Goal: Answer question/provide support

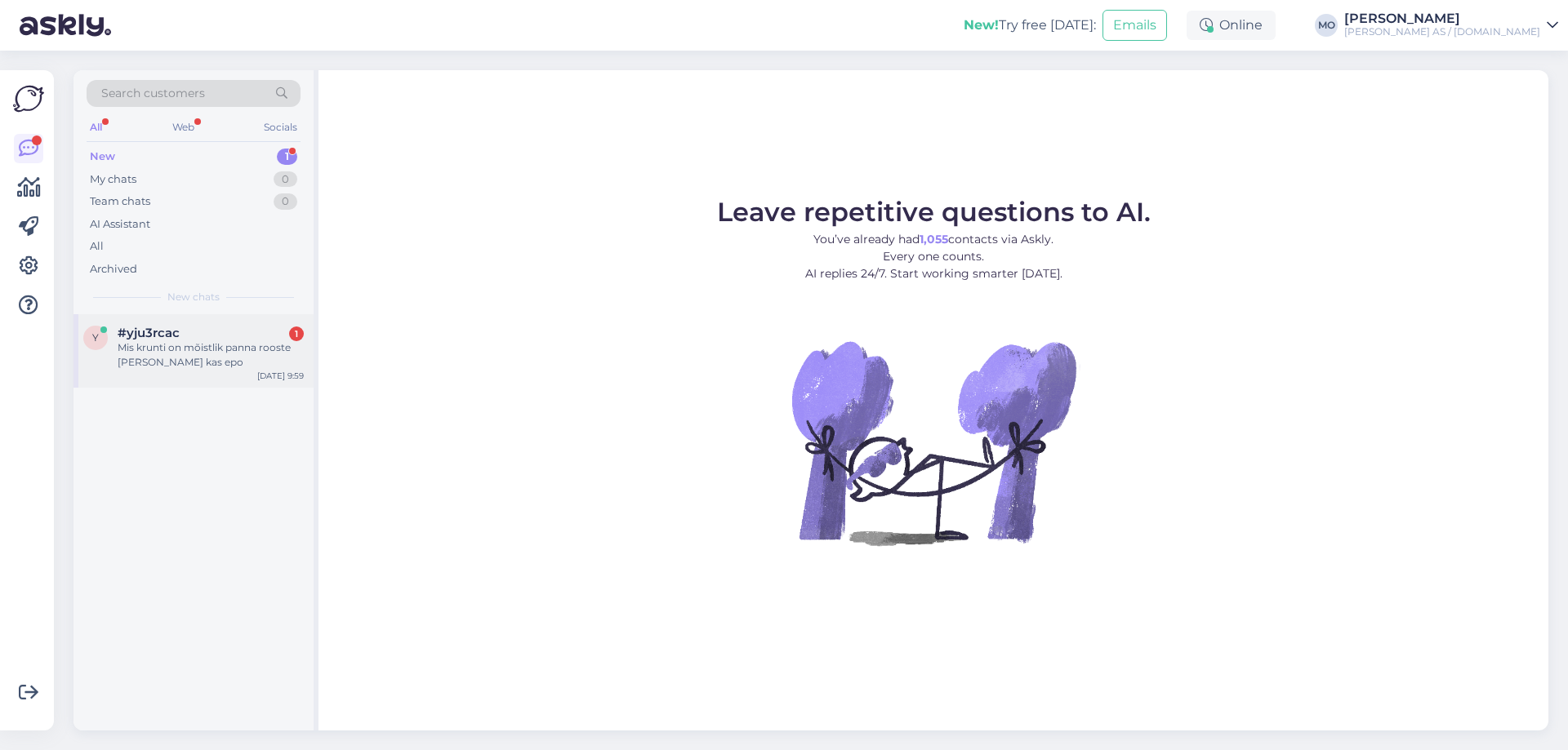
click at [152, 350] on div "Mis krunti on mõistlik panna rooste [PERSON_NAME] kas epo" at bounding box center [211, 355] width 186 height 30
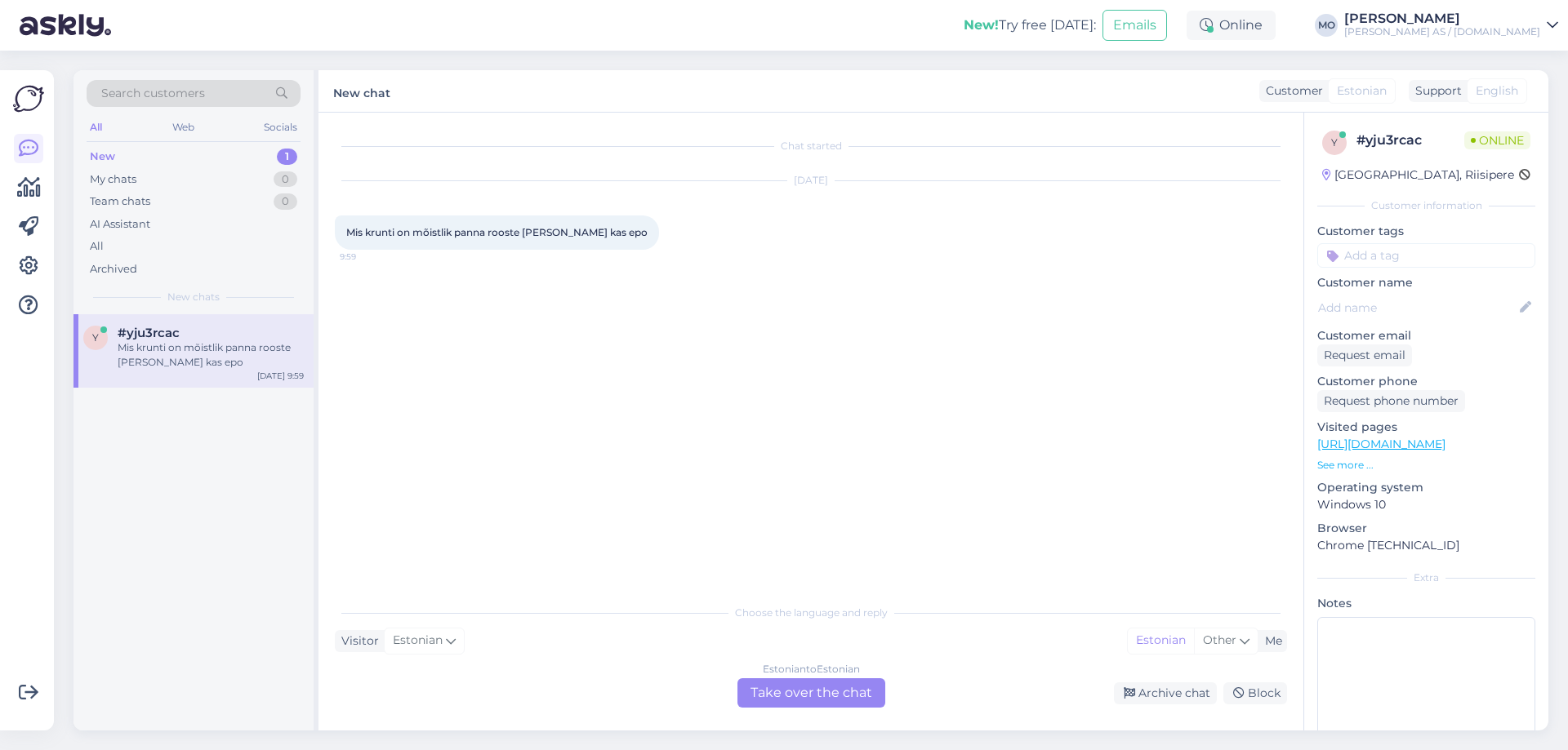
click at [832, 701] on div "Estonian to Estonian Take over the chat" at bounding box center [811, 693] width 148 height 30
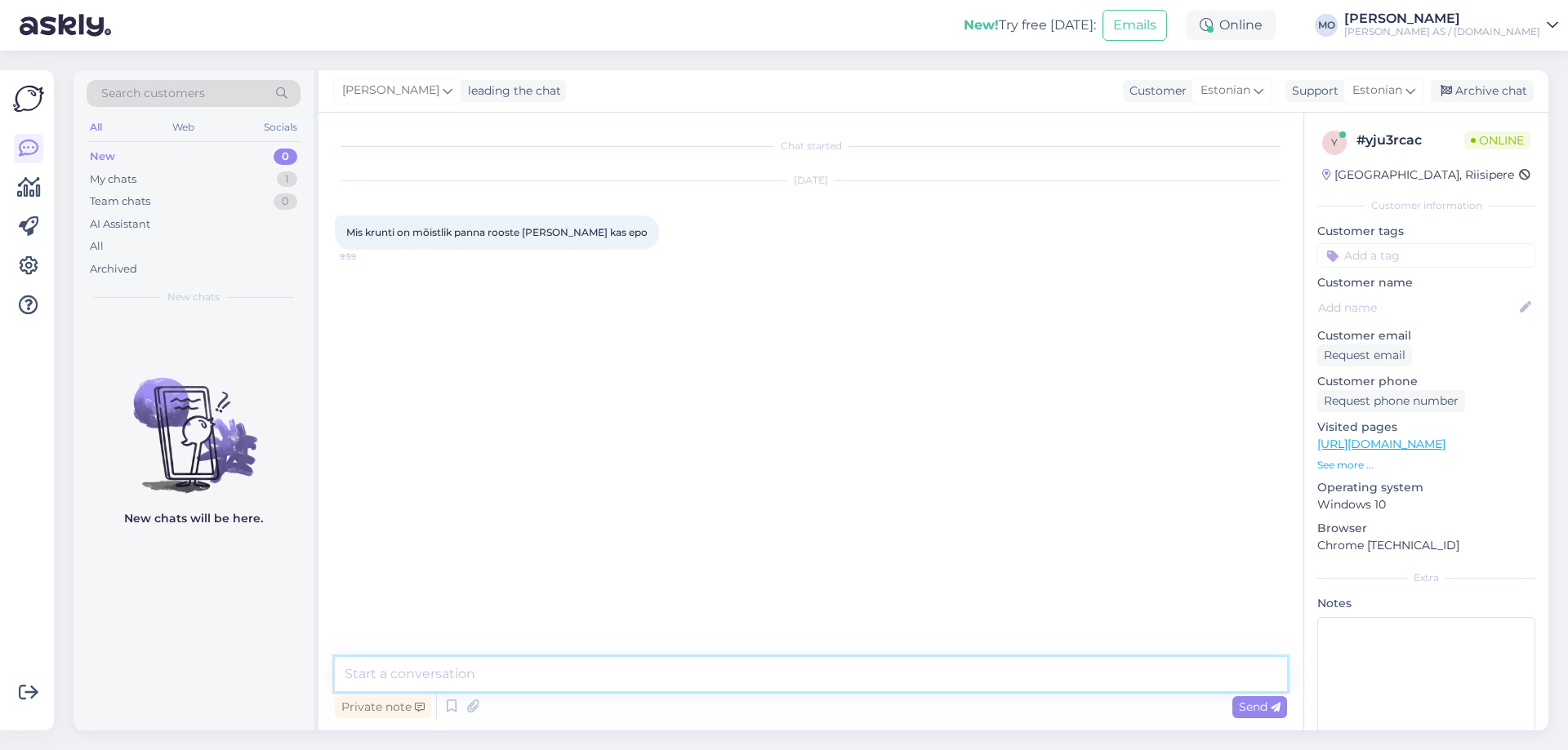
click at [494, 669] on textarea at bounding box center [810, 674] width 952 height 35
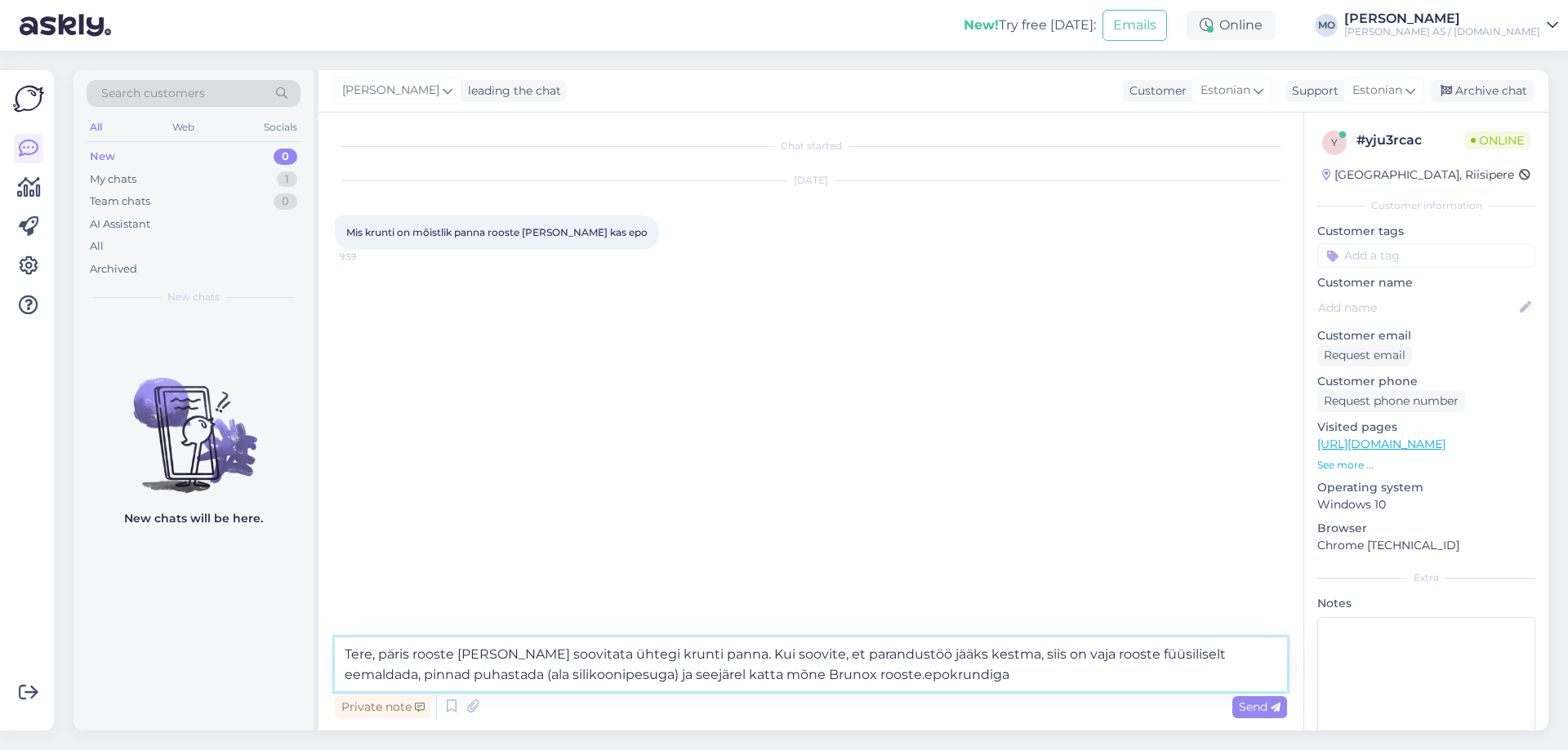
click at [843, 675] on textarea "Tere, päris rooste [PERSON_NAME] soovitata ühtegi krunti panna. Kui soovite, et…" at bounding box center [810, 664] width 952 height 54
click at [963, 680] on textarea "Tere, päris rooste [PERSON_NAME] soovitata ühtegi krunti panna. Kui soovite, et…" at bounding box center [810, 664] width 952 height 54
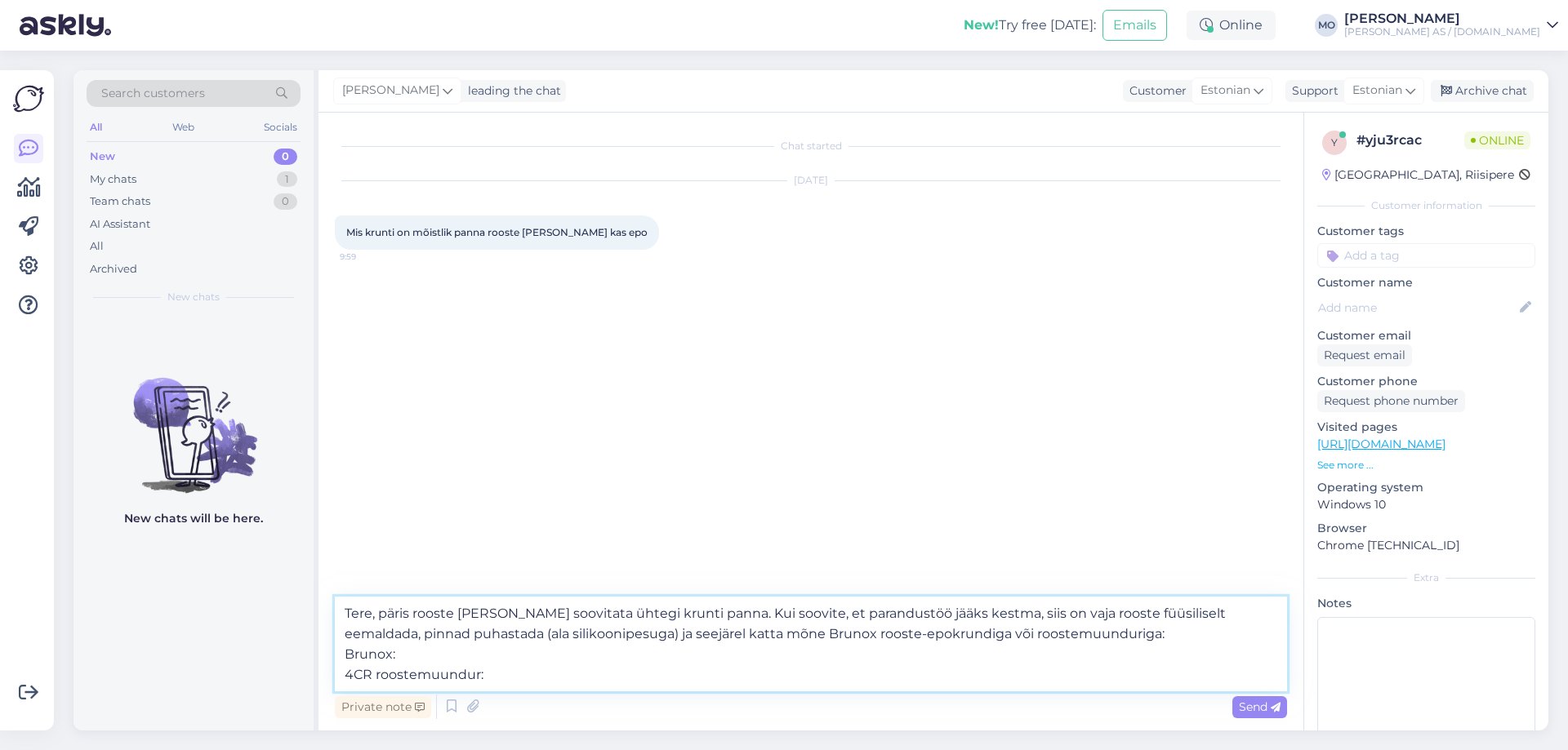
paste textarea "[URL][DOMAIN_NAME]"
click at [420, 658] on textarea "Tere, päris rooste [PERSON_NAME] soovitata ühtegi krunti panna. Kui soovite, et…" at bounding box center [810, 644] width 952 height 95
paste textarea "[URL][DOMAIN_NAME]"
click at [488, 677] on textarea "Tere, päris rooste [PERSON_NAME] soovitata ühtegi krunti panna. Kui soovite, et…" at bounding box center [810, 644] width 952 height 95
type textarea "Tere, päris rooste [PERSON_NAME] soovitata ühtegi krunti panna. Kui soovite, et…"
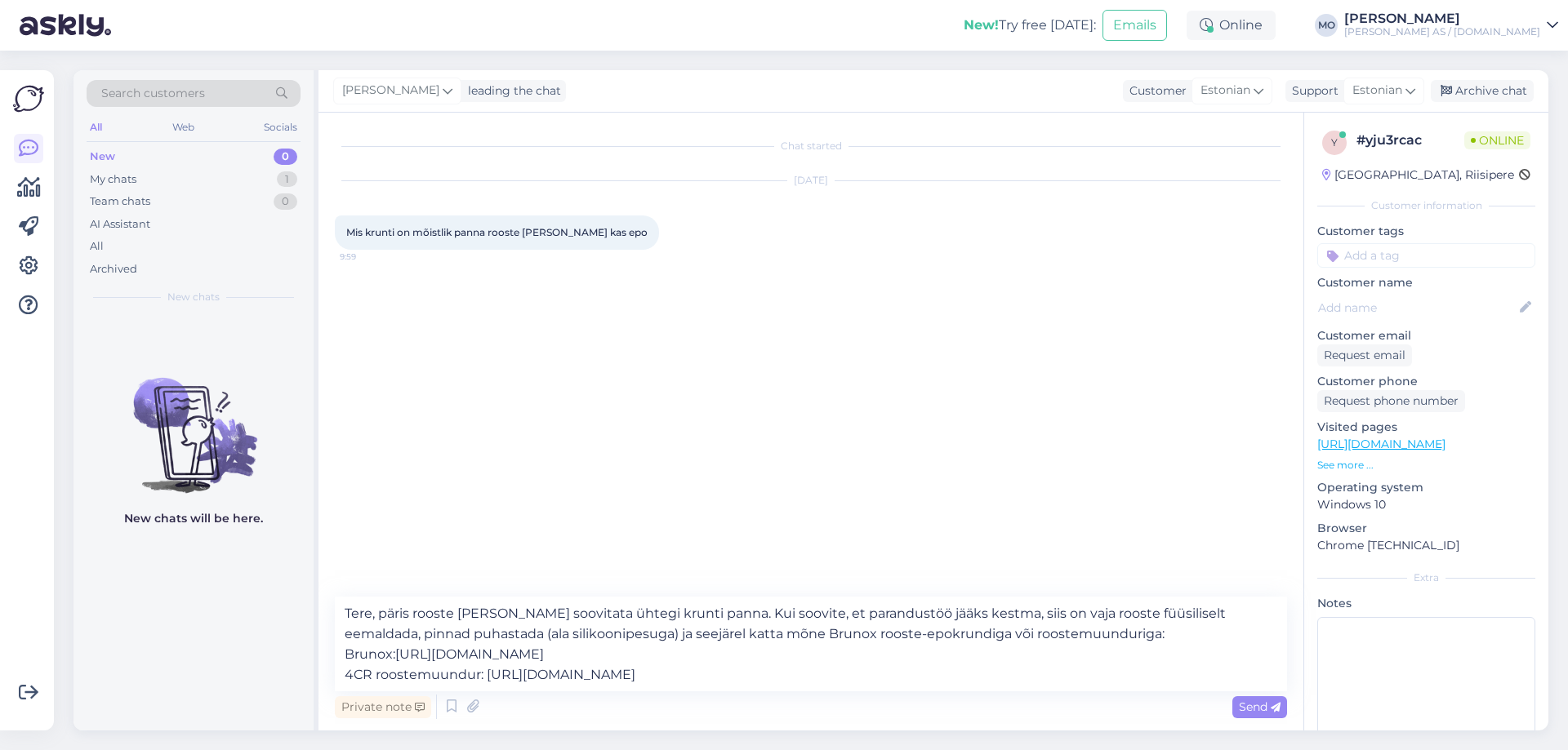
click at [1274, 706] on icon at bounding box center [1276, 708] width 10 height 10
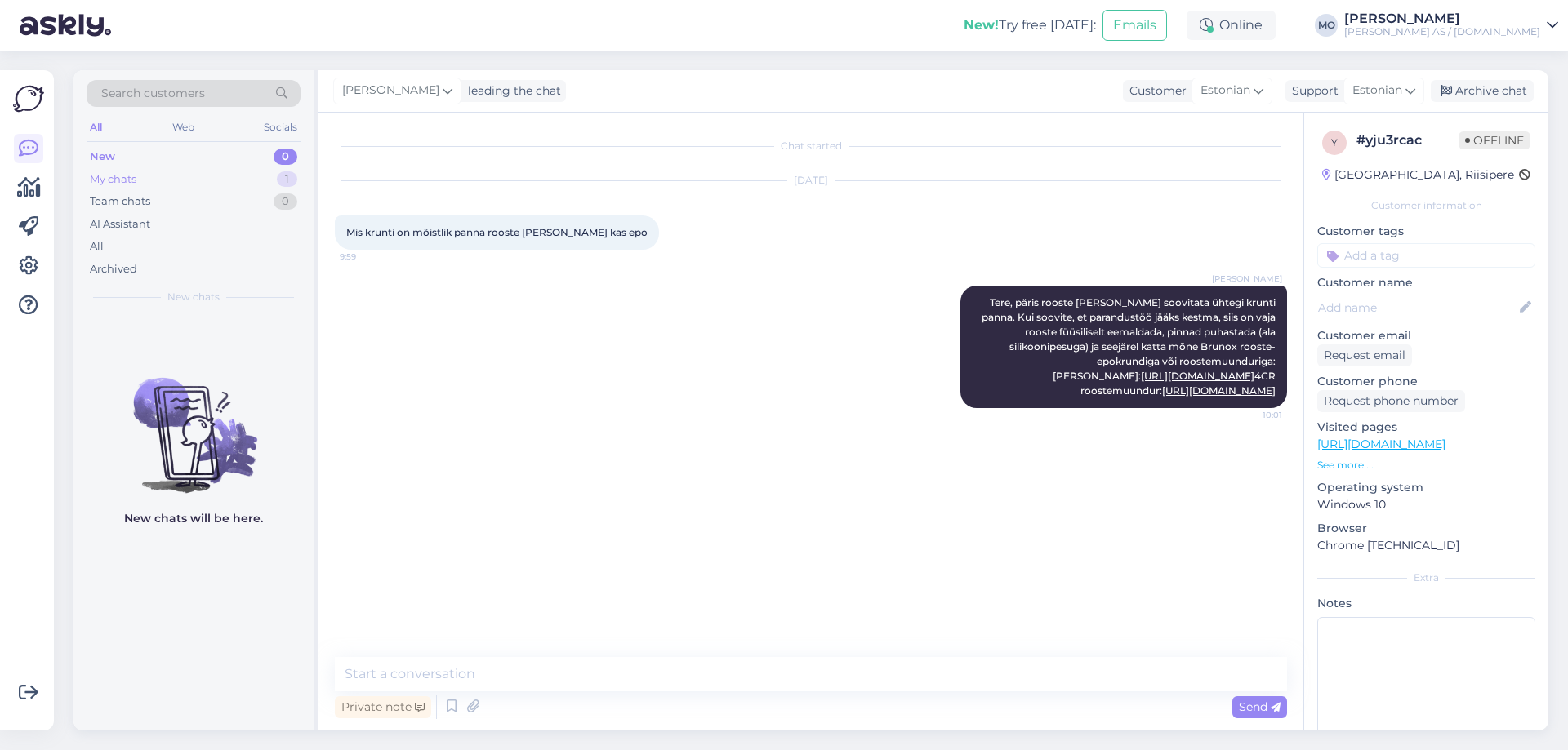
click at [131, 179] on div "My chats" at bounding box center [113, 179] width 47 height 16
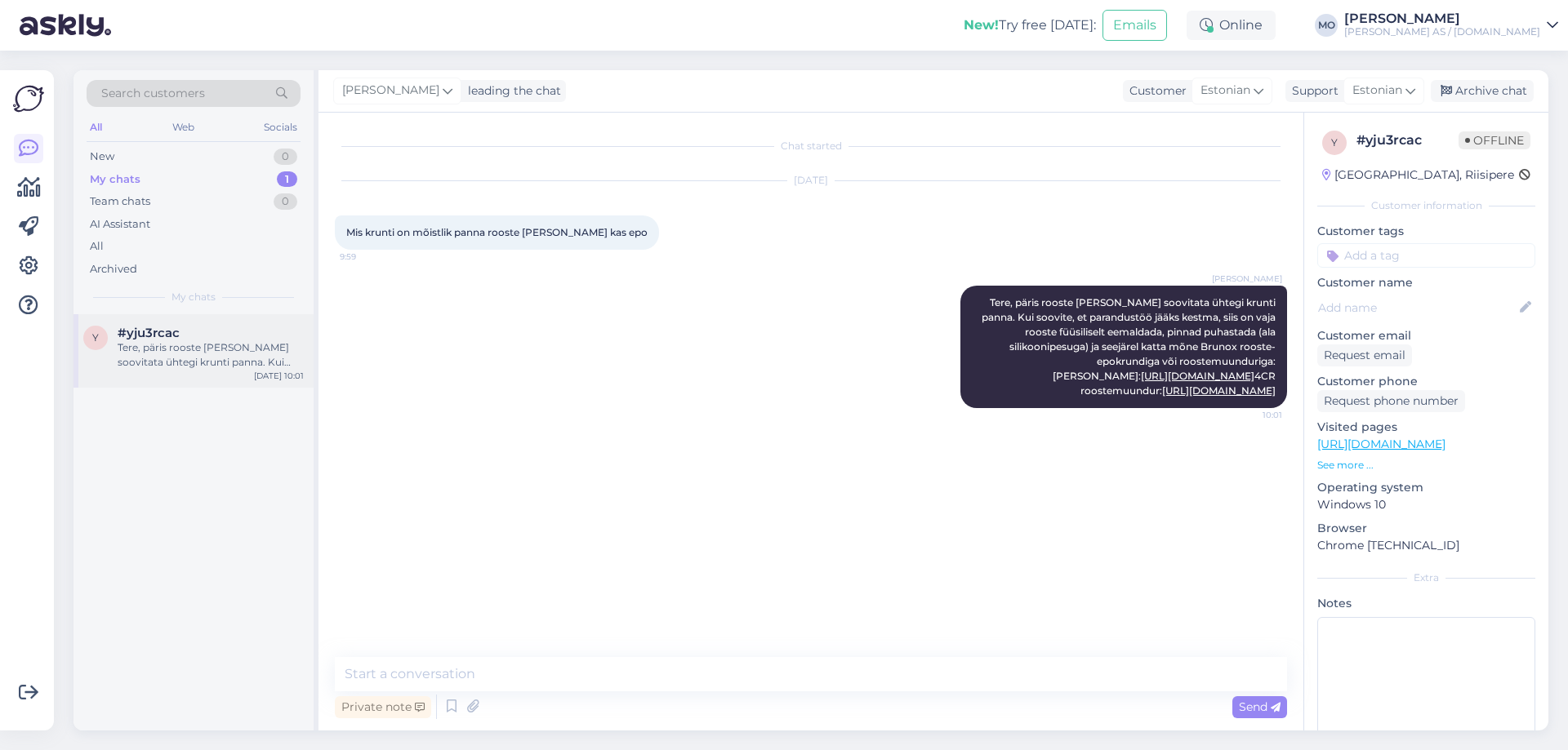
click at [160, 363] on div "Tere, päris rooste [PERSON_NAME] soovitata ühtegi krunti panna. Kui soovite, et…" at bounding box center [211, 355] width 186 height 30
